Goal: Task Accomplishment & Management: Use online tool/utility

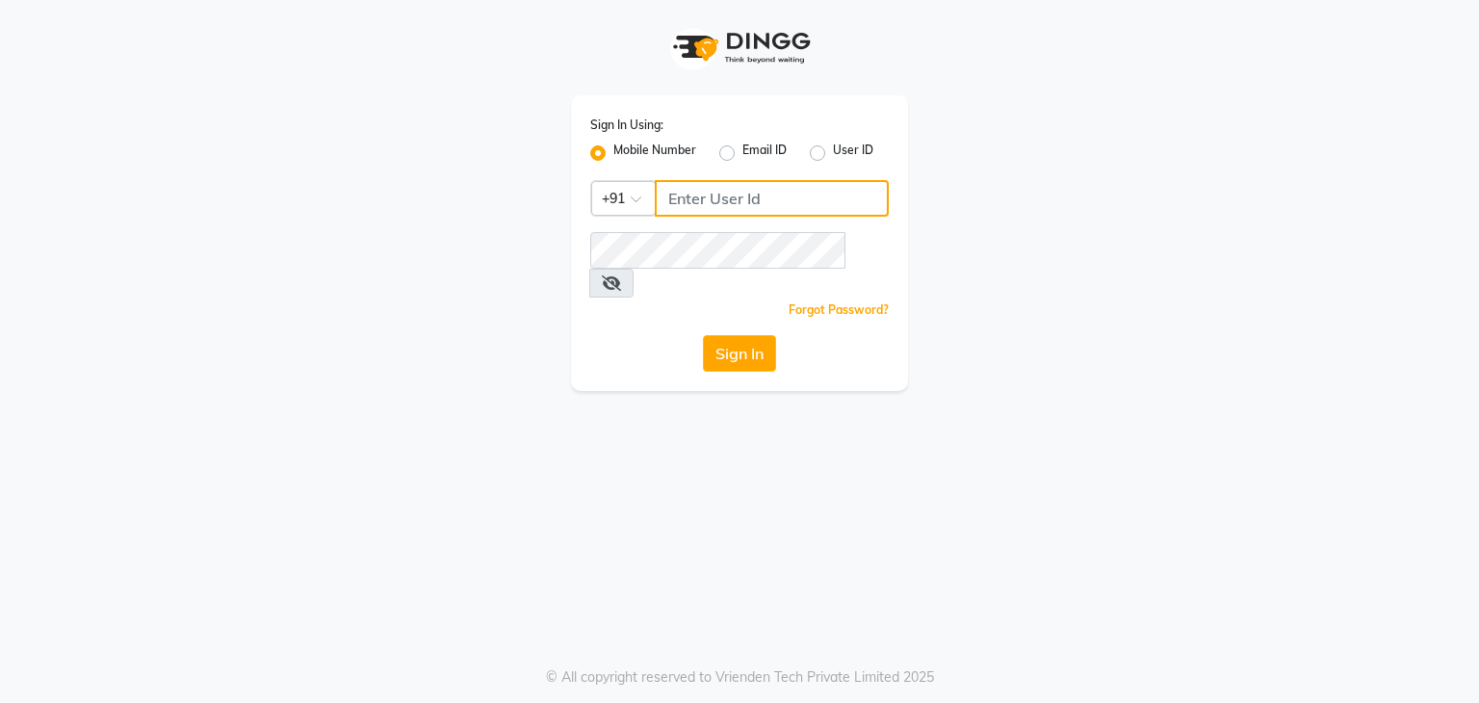
click at [717, 201] on input "Username" at bounding box center [772, 198] width 234 height 37
click at [713, 197] on input "9098639103" at bounding box center [772, 198] width 234 height 37
type input "9098639103"
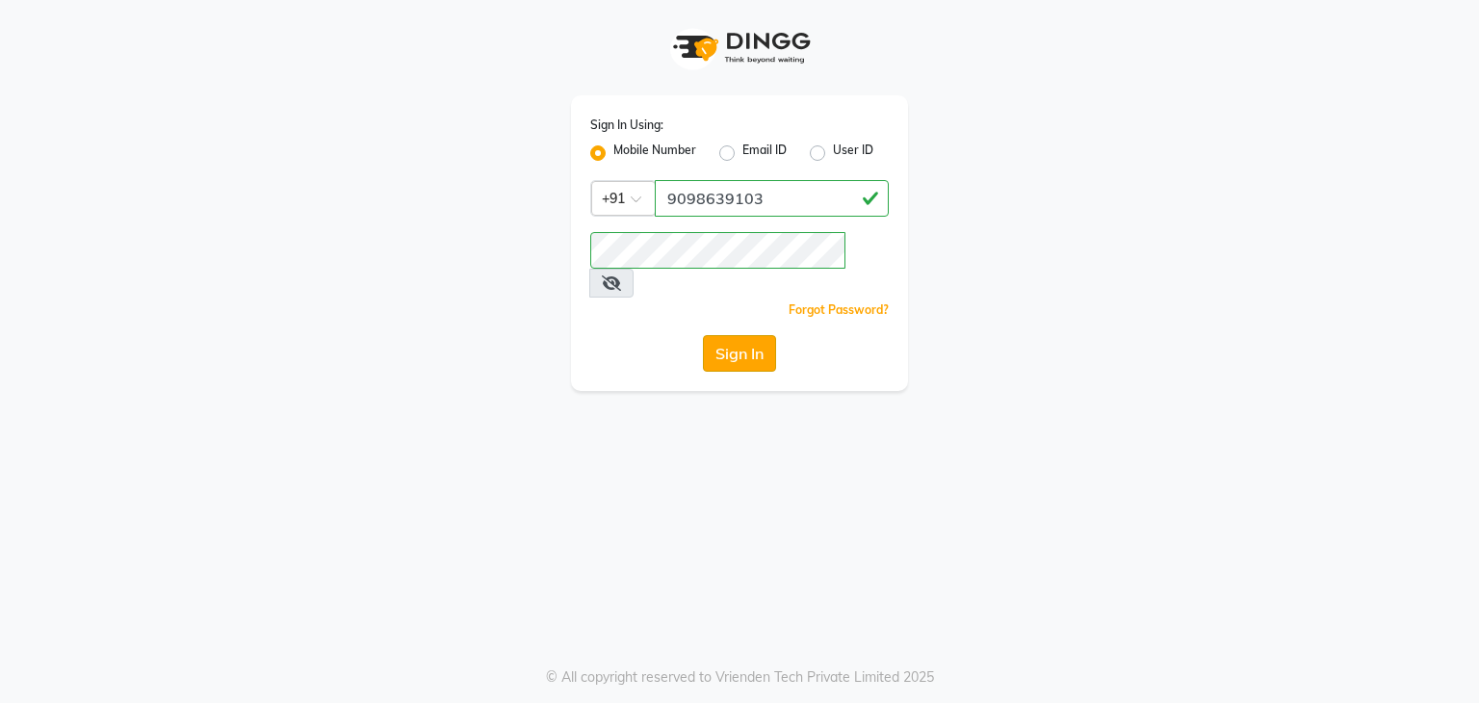
click at [754, 335] on button "Sign In" at bounding box center [739, 353] width 73 height 37
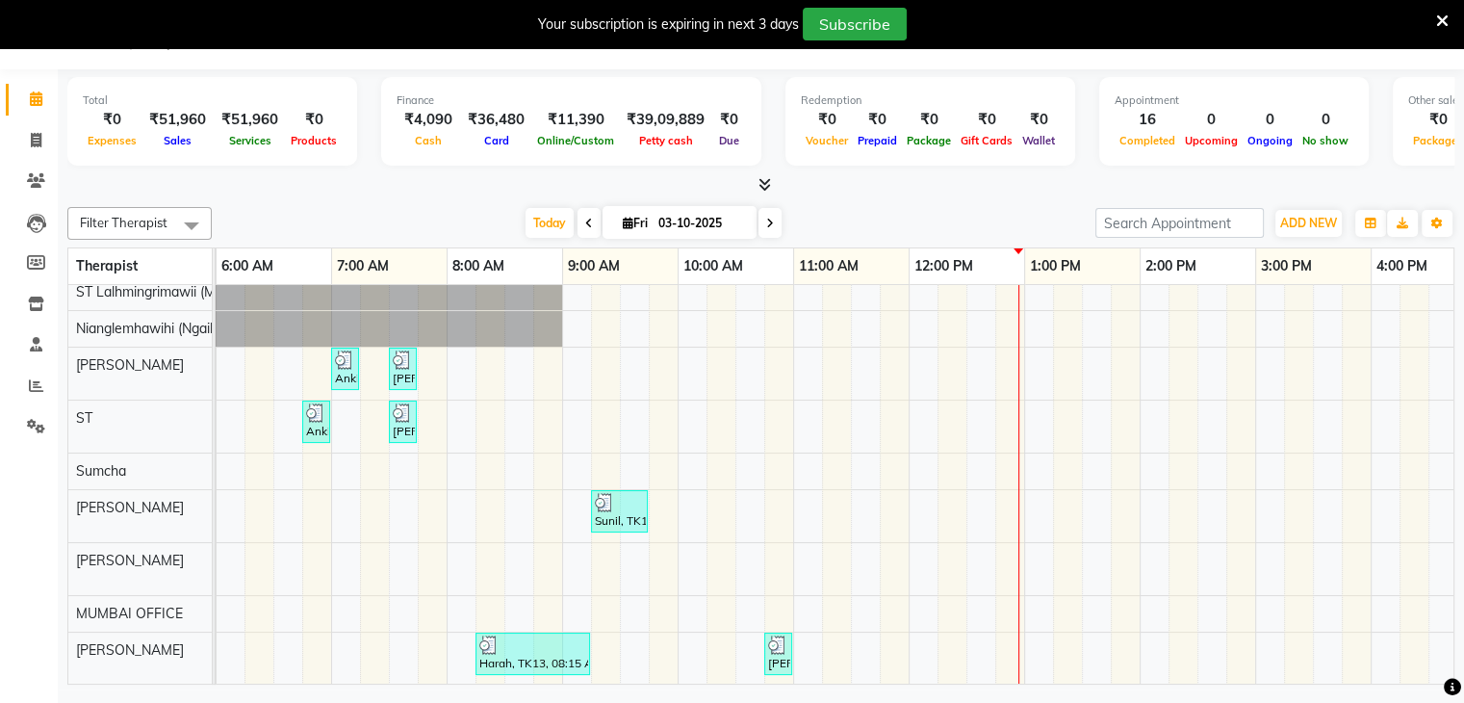
scroll to position [46, 0]
click at [158, 0] on html "08047224946 Select Location × Zivaya Wellness & Spa, [GEOGRAPHIC_DATA] Airport …" at bounding box center [732, 305] width 1464 height 703
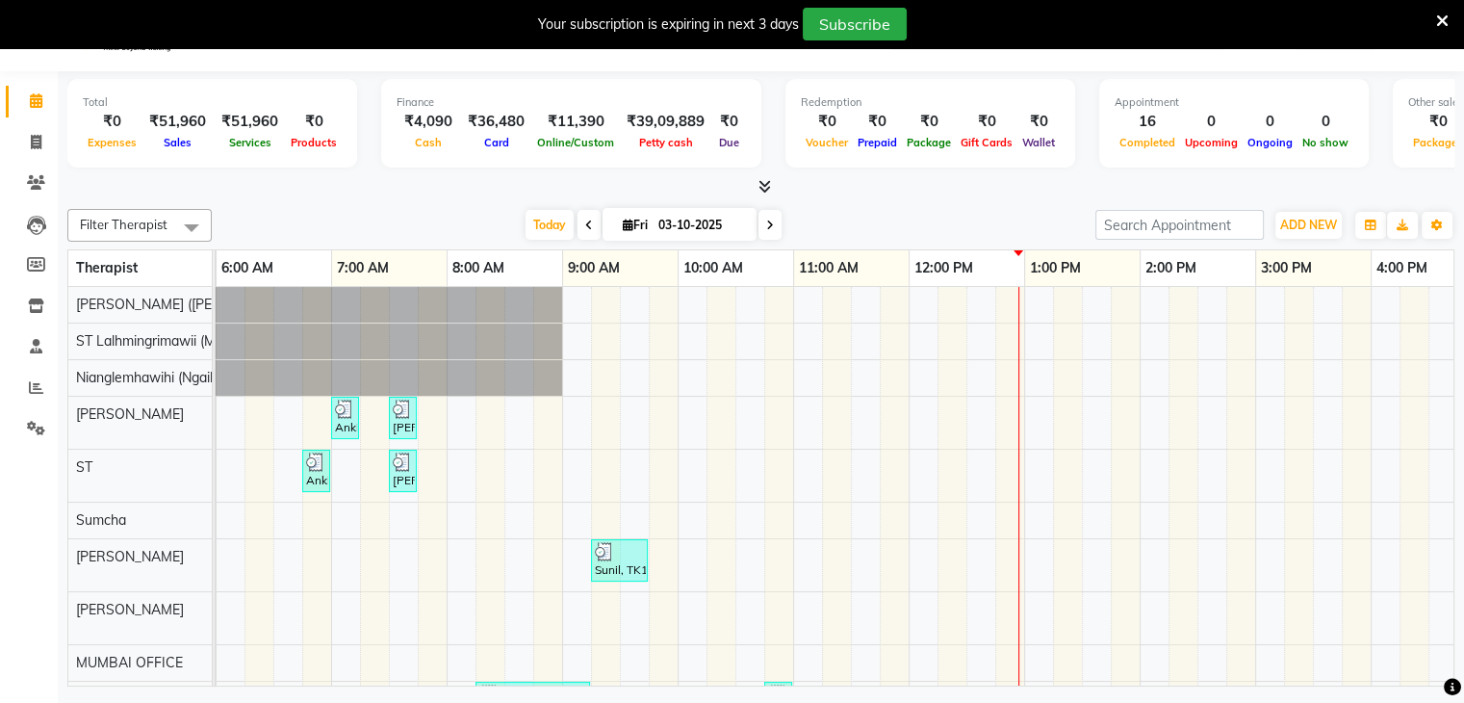
scroll to position [0, 0]
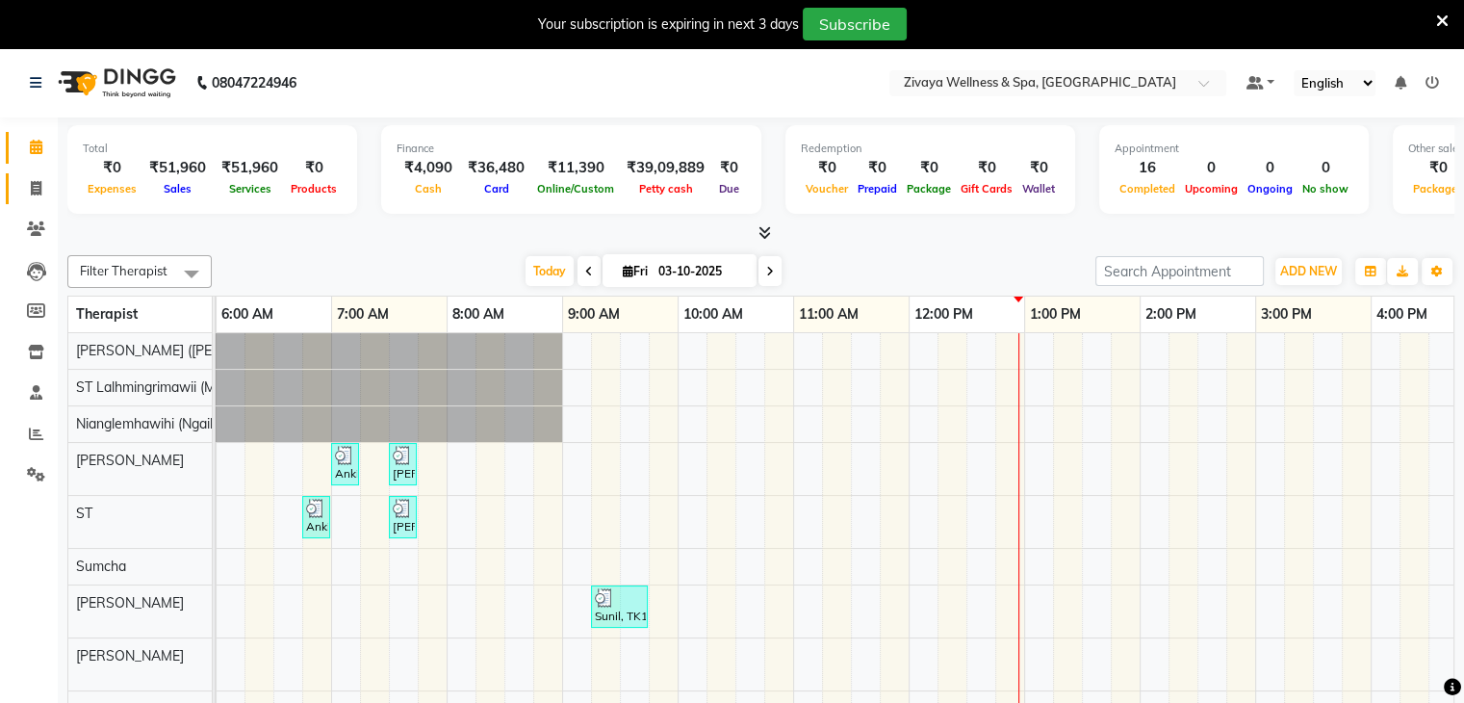
drag, startPoint x: 40, startPoint y: 195, endPoint x: 38, endPoint y: 205, distance: 10.1
click at [40, 196] on span at bounding box center [36, 189] width 34 height 22
select select "service"
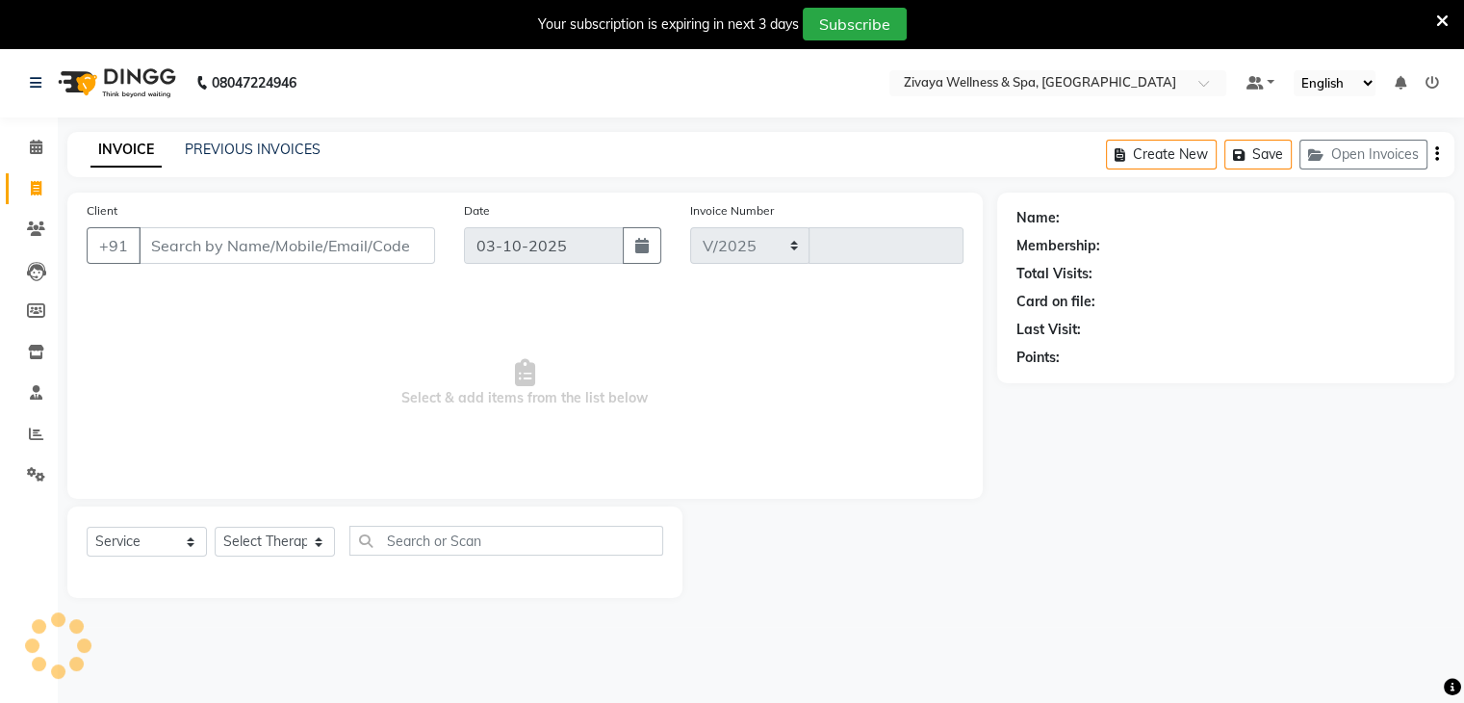
select select "7072"
type input "2510"
click at [295, 145] on link "PREVIOUS INVOICES" at bounding box center [253, 149] width 136 height 17
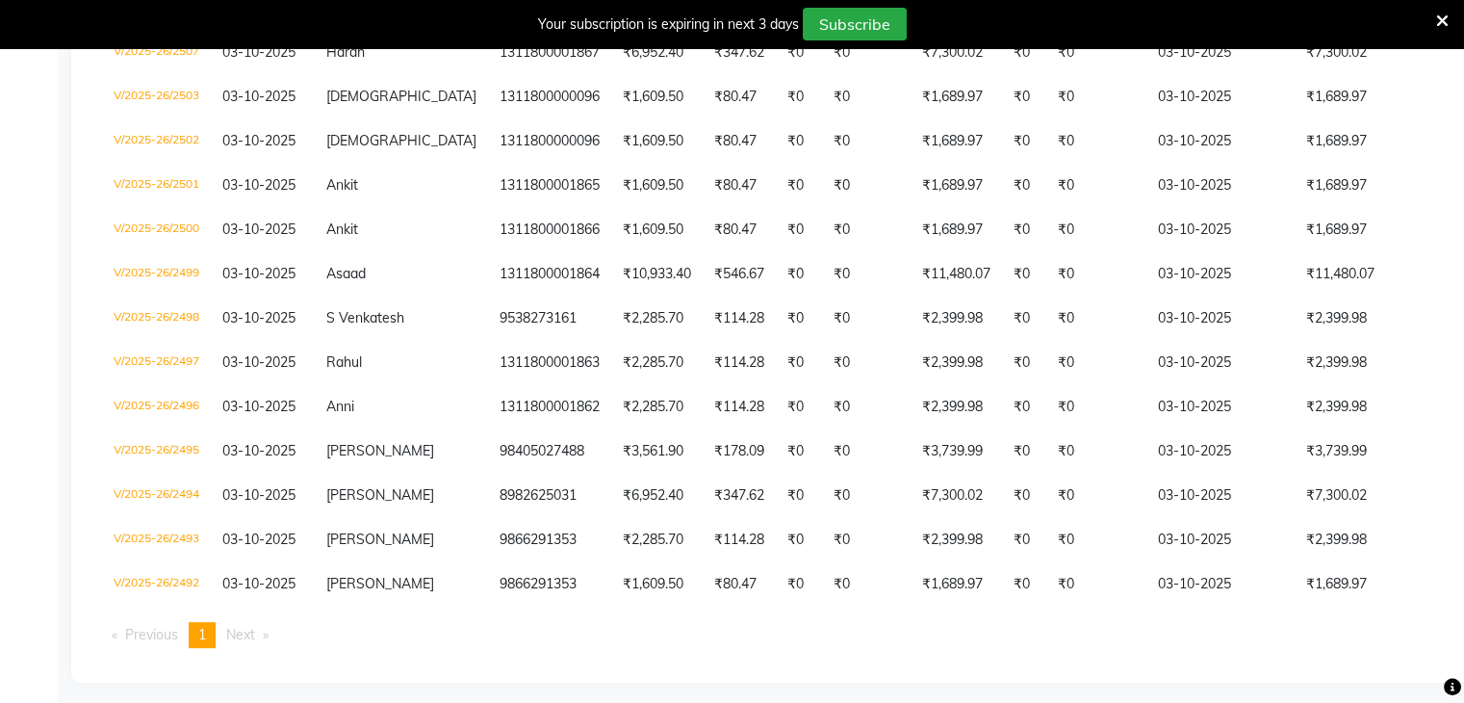
scroll to position [510, 0]
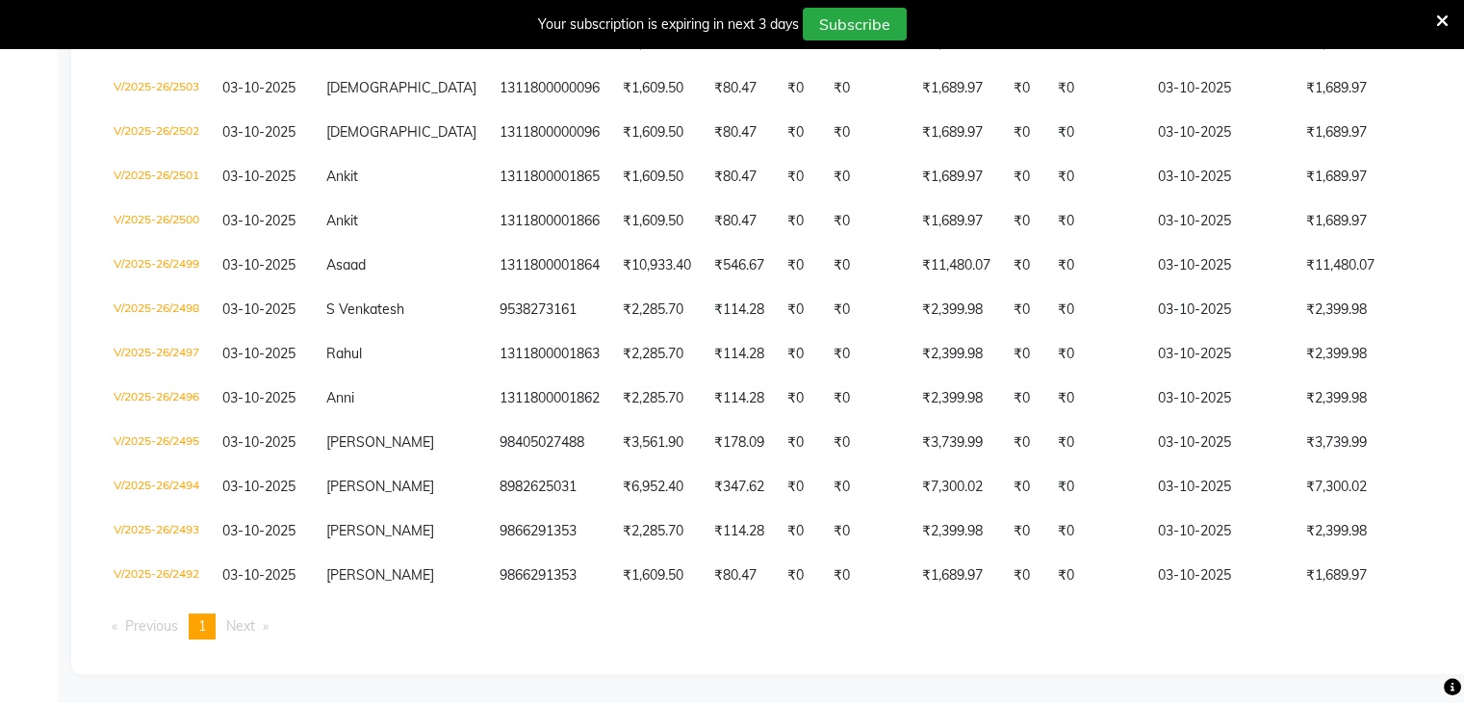
click at [1439, 16] on icon at bounding box center [1442, 21] width 13 height 17
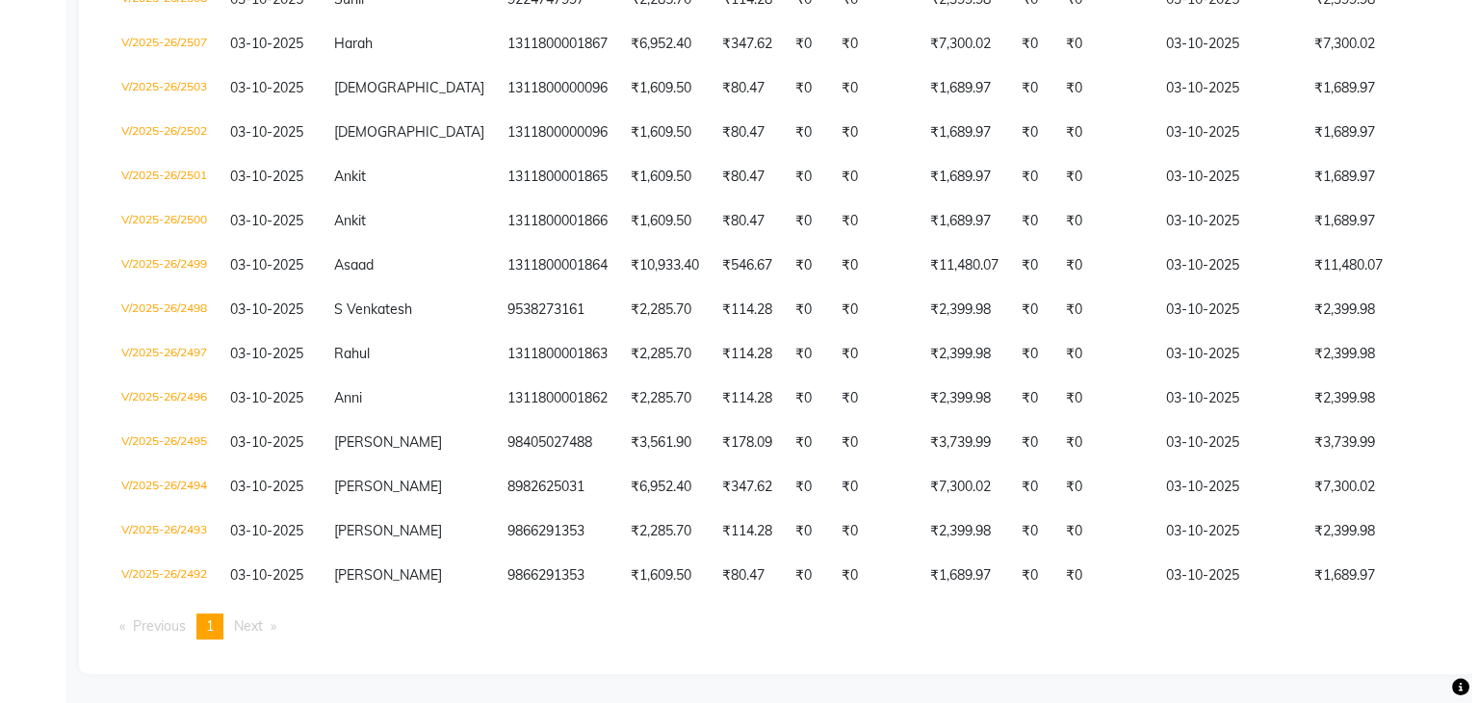
scroll to position [0, 0]
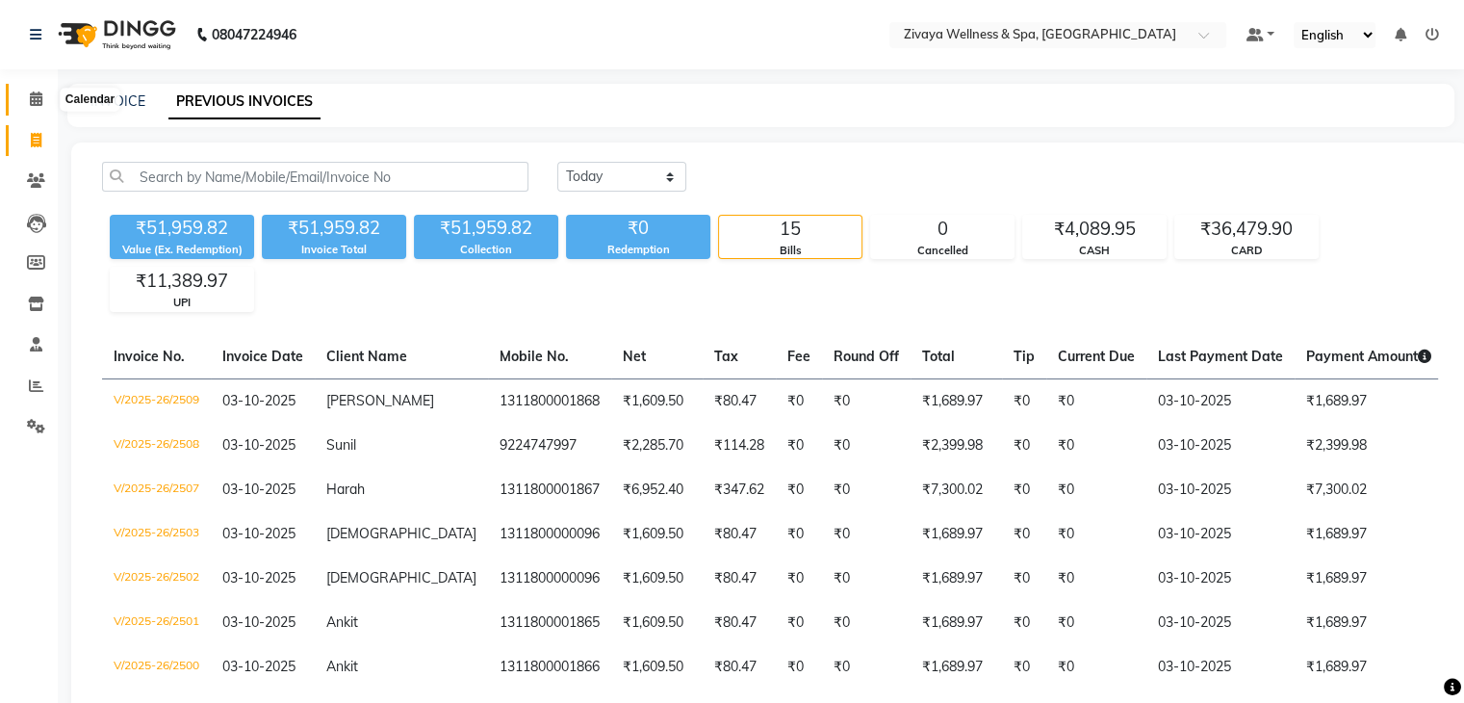
click at [31, 93] on icon at bounding box center [36, 98] width 13 height 14
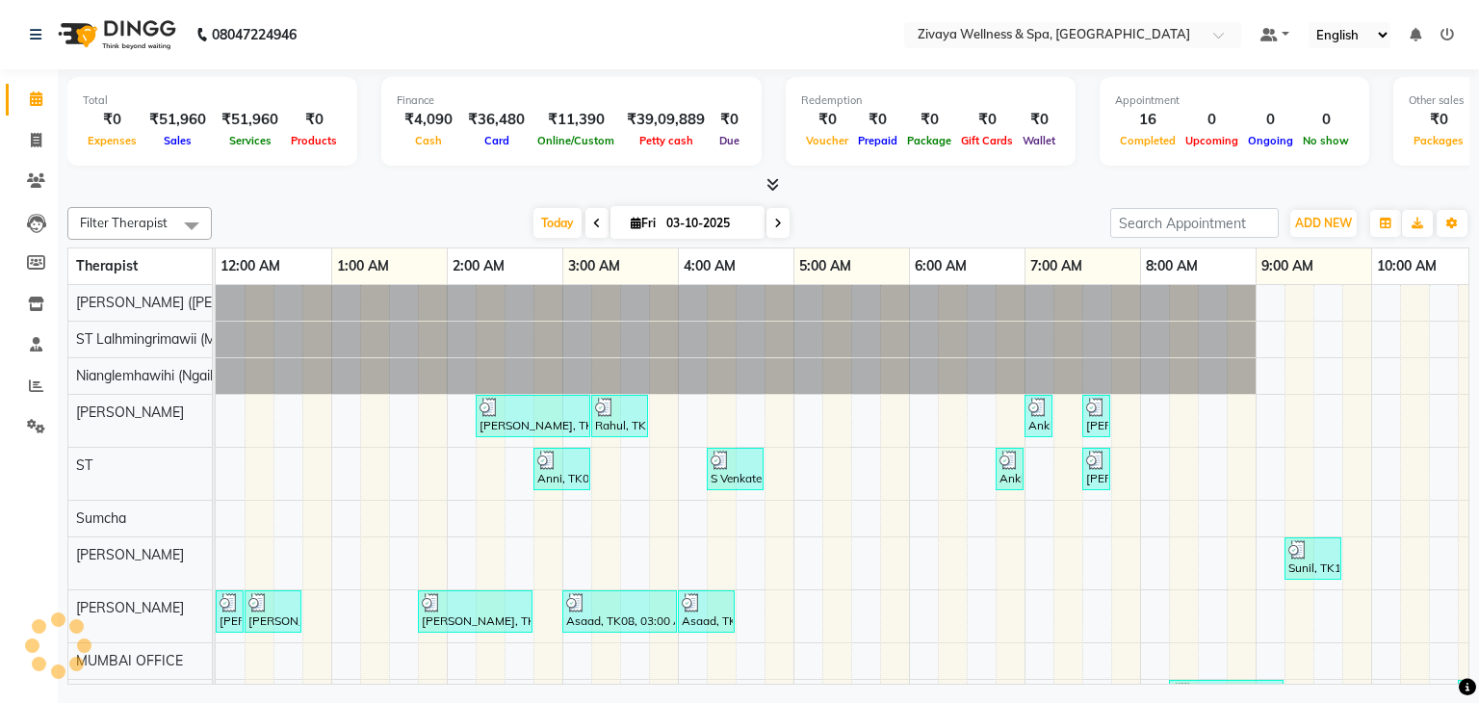
scroll to position [0, 693]
